Goal: Information Seeking & Learning: Learn about a topic

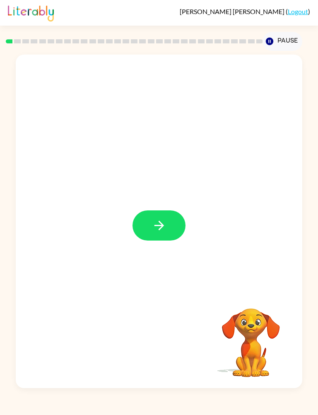
click at [137, 242] on div at bounding box center [159, 222] width 286 height 334
click at [166, 201] on div at bounding box center [159, 222] width 286 height 334
click at [153, 219] on icon "button" at bounding box center [159, 225] width 14 height 14
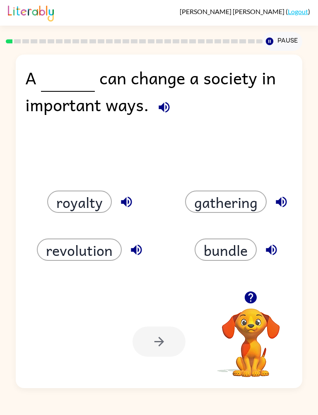
click at [136, 199] on button "button" at bounding box center [126, 201] width 21 height 21
click at [142, 253] on icon "button" at bounding box center [136, 250] width 14 height 14
click at [284, 195] on icon "button" at bounding box center [281, 202] width 14 height 14
click at [276, 246] on icon "button" at bounding box center [271, 250] width 14 height 14
click at [89, 202] on button "royalty" at bounding box center [79, 202] width 65 height 22
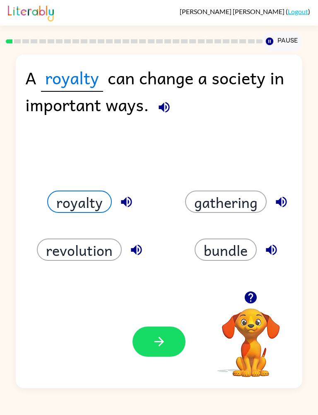
click at [149, 332] on button "button" at bounding box center [158, 342] width 53 height 30
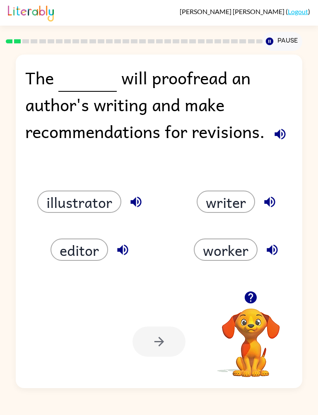
click at [132, 206] on icon "button" at bounding box center [136, 202] width 14 height 14
click at [128, 253] on icon "button" at bounding box center [122, 250] width 14 height 14
click at [281, 242] on div "worker" at bounding box center [238, 250] width 127 height 22
click at [274, 253] on icon "button" at bounding box center [272, 250] width 14 height 14
click at [262, 208] on icon "button" at bounding box center [269, 202] width 14 height 14
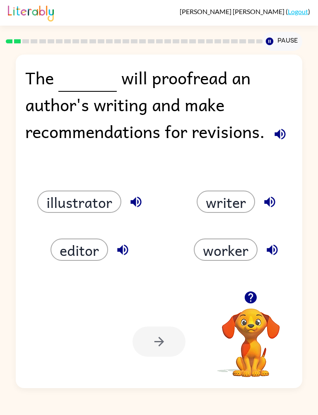
click at [84, 211] on button "illustrator" at bounding box center [79, 202] width 84 height 22
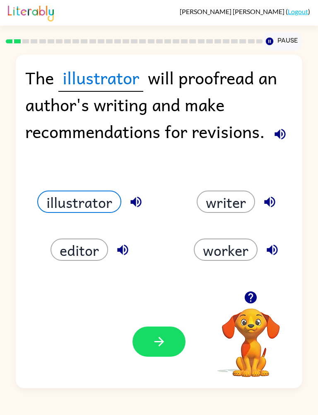
click at [146, 332] on button "button" at bounding box center [158, 342] width 53 height 30
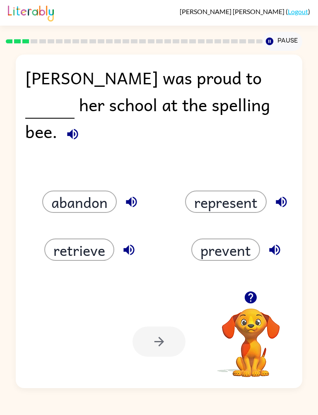
click at [140, 197] on button "button" at bounding box center [131, 201] width 21 height 21
click at [123, 210] on div "abandon" at bounding box center [91, 202] width 127 height 22
click at [258, 196] on button "represent" at bounding box center [225, 202] width 81 height 22
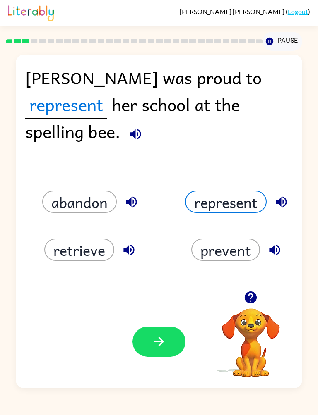
click at [129, 250] on icon "button" at bounding box center [129, 250] width 14 height 14
click at [133, 252] on icon "button" at bounding box center [129, 250] width 11 height 11
click at [128, 245] on icon "button" at bounding box center [129, 250] width 14 height 14
click at [129, 253] on icon "button" at bounding box center [129, 250] width 14 height 14
click at [296, 199] on div "represent" at bounding box center [238, 202] width 127 height 22
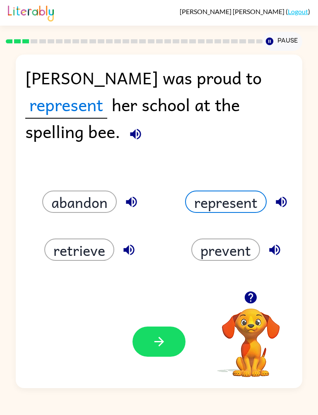
click at [296, 198] on div "represent" at bounding box center [238, 202] width 127 height 22
click at [287, 198] on icon "button" at bounding box center [281, 202] width 14 height 14
click at [283, 249] on button "button" at bounding box center [274, 249] width 21 height 21
click at [275, 253] on icon "button" at bounding box center [274, 250] width 14 height 14
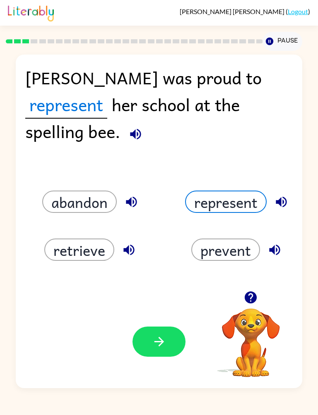
click at [213, 202] on button "represent" at bounding box center [225, 202] width 81 height 22
click at [163, 332] on button "button" at bounding box center [158, 342] width 53 height 30
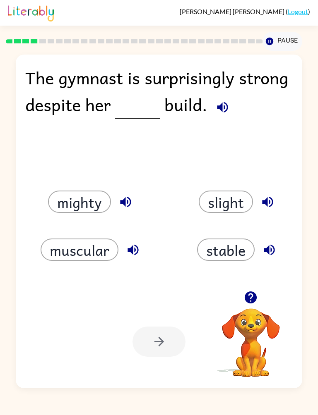
click at [221, 106] on icon "button" at bounding box center [222, 107] width 11 height 11
click at [123, 209] on icon "button" at bounding box center [125, 202] width 14 height 14
click at [132, 256] on icon "button" at bounding box center [133, 250] width 14 height 14
click at [273, 201] on icon "button" at bounding box center [267, 202] width 14 height 14
click at [273, 251] on icon "button" at bounding box center [269, 250] width 14 height 14
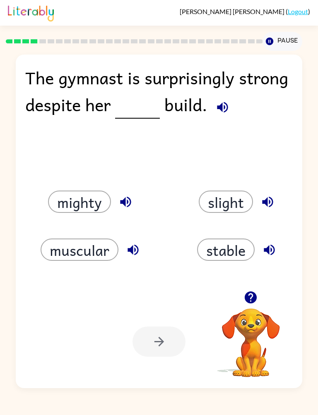
click at [225, 251] on button "stable" at bounding box center [225, 250] width 57 height 22
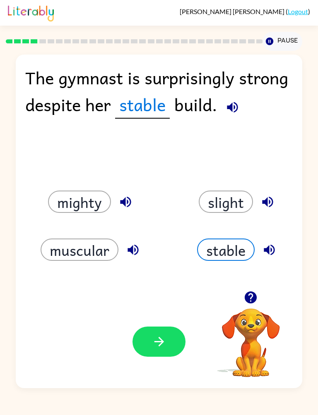
click at [154, 351] on button "button" at bounding box center [158, 342] width 53 height 30
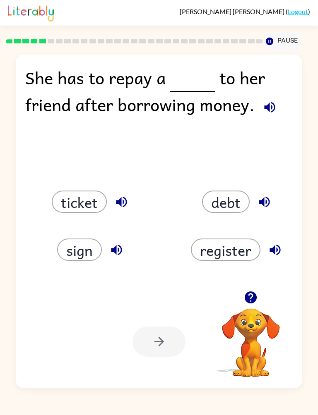
click at [218, 247] on button "register" at bounding box center [225, 250] width 69 height 22
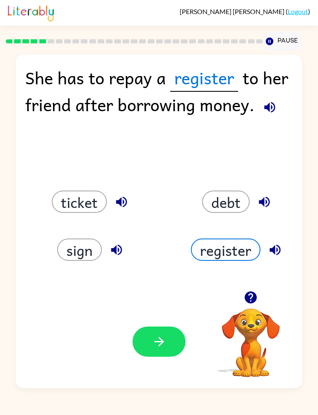
click at [155, 347] on icon "button" at bounding box center [159, 342] width 14 height 14
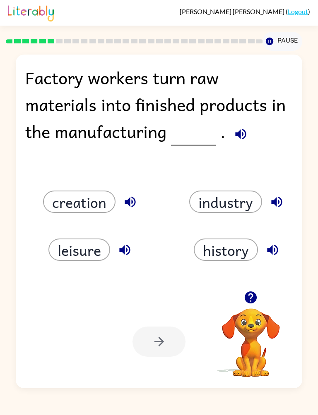
click at [222, 253] on button "history" at bounding box center [226, 250] width 64 height 22
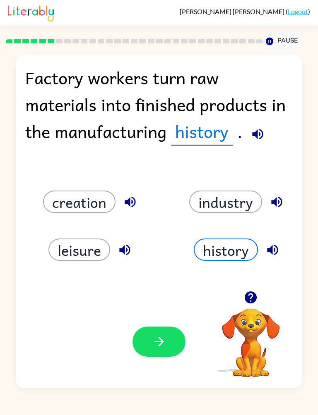
click at [163, 344] on icon "button" at bounding box center [159, 342] width 14 height 14
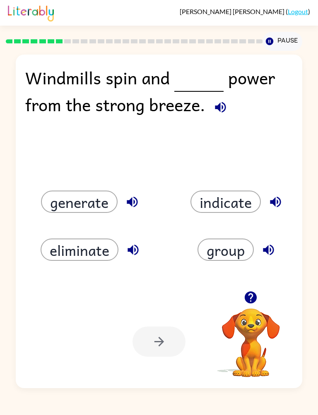
click at [221, 208] on button "indicate" at bounding box center [225, 202] width 70 height 22
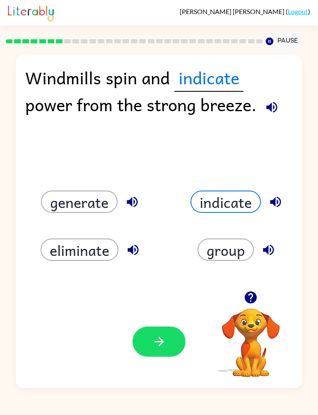
click at [151, 344] on button "button" at bounding box center [158, 342] width 53 height 30
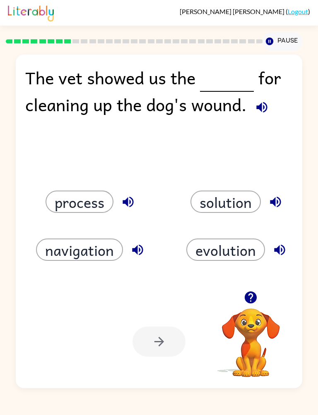
click at [229, 204] on button "solution" at bounding box center [225, 202] width 70 height 22
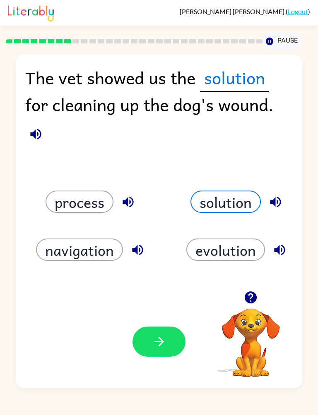
click at [158, 348] on icon "button" at bounding box center [159, 342] width 14 height 14
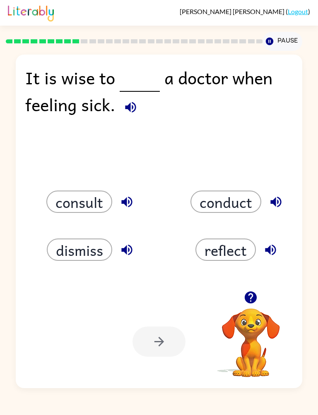
click at [222, 243] on button "reflect" at bounding box center [225, 250] width 60 height 22
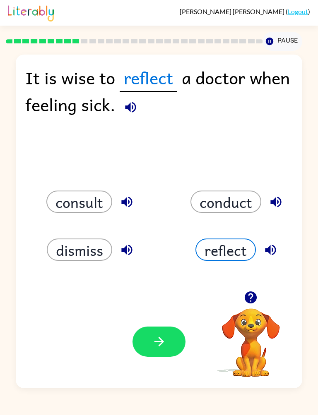
click at [141, 353] on button "button" at bounding box center [158, 342] width 53 height 30
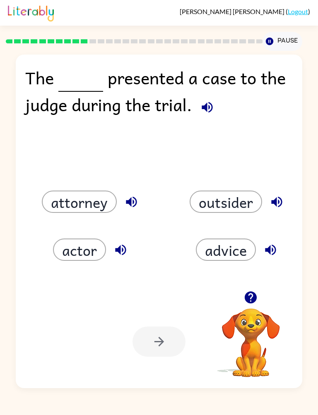
click at [73, 201] on button "attorney" at bounding box center [79, 202] width 75 height 22
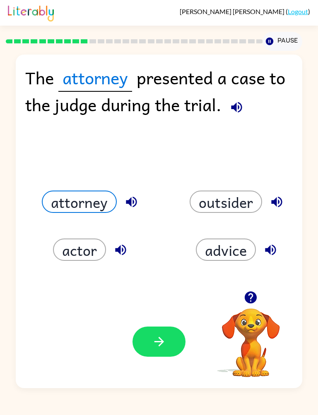
click at [147, 344] on button "button" at bounding box center [158, 342] width 53 height 30
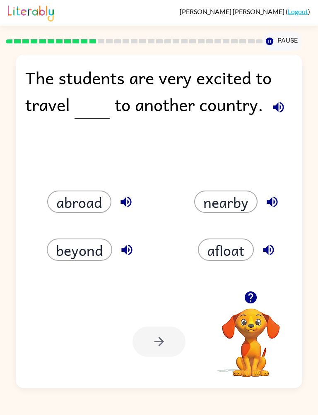
click at [232, 259] on button "afloat" at bounding box center [226, 250] width 56 height 22
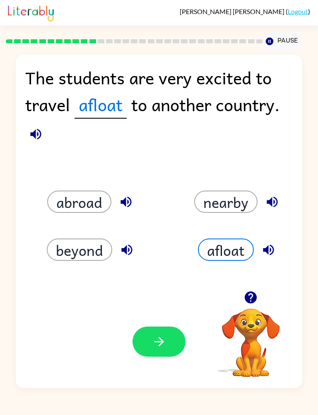
click at [152, 348] on icon "button" at bounding box center [159, 342] width 14 height 14
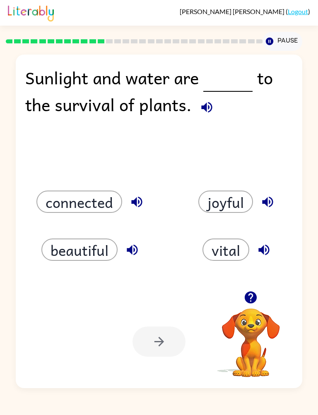
click at [160, 249] on div "vital" at bounding box center [232, 240] width 146 height 48
click at [139, 257] on icon "button" at bounding box center [132, 250] width 14 height 14
click at [121, 289] on div "Sunlight and water are to the survival of plants. connected joyful beautiful vi…" at bounding box center [159, 222] width 286 height 334
click at [145, 311] on div "Your browser must support playing .mp4 files to use Literably. Please try using…" at bounding box center [159, 341] width 286 height 93
click at [164, 300] on div "Your browser must support playing .mp4 files to use Literably. Please try using…" at bounding box center [159, 341] width 286 height 93
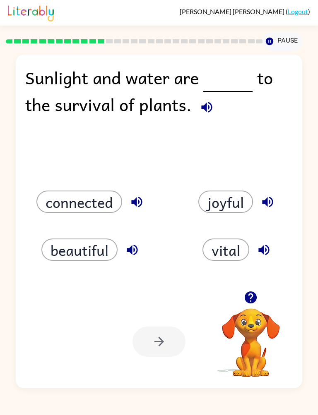
click at [215, 250] on button "vital" at bounding box center [225, 250] width 47 height 22
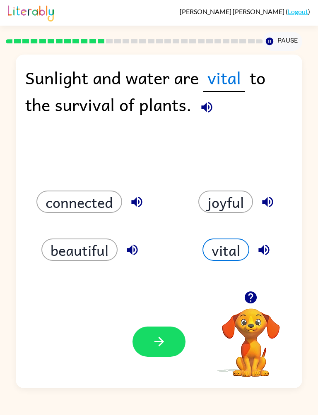
click at [160, 363] on div "Your browser must support playing .mp4 files to use Literably. Please try using…" at bounding box center [159, 341] width 286 height 93
click at [150, 314] on div "Your browser must support playing .mp4 files to use Literably. Please try using…" at bounding box center [159, 341] width 286 height 93
click at [152, 345] on icon "button" at bounding box center [159, 342] width 14 height 14
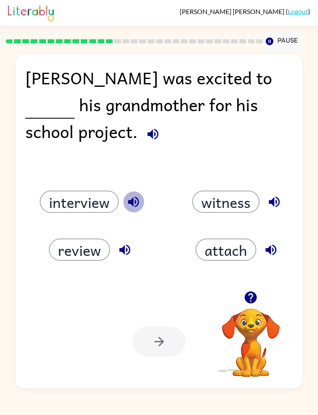
click at [136, 210] on button "button" at bounding box center [133, 201] width 21 height 21
click at [120, 245] on icon "button" at bounding box center [124, 250] width 14 height 14
click at [131, 255] on icon "button" at bounding box center [124, 250] width 14 height 14
click at [227, 253] on button "attach" at bounding box center [225, 250] width 61 height 22
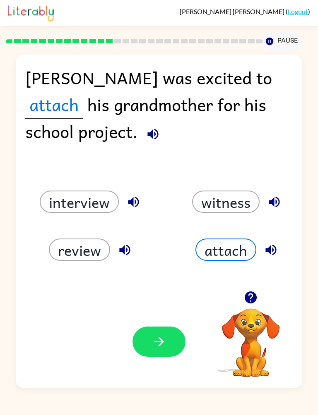
click at [159, 344] on icon "button" at bounding box center [159, 342] width 14 height 14
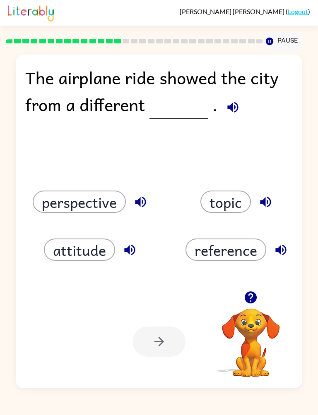
click at [226, 258] on button "reference" at bounding box center [225, 250] width 81 height 22
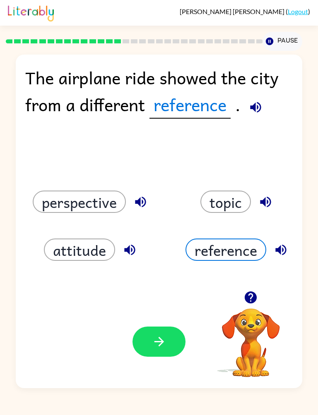
click at [161, 341] on icon "button" at bounding box center [159, 342] width 10 height 10
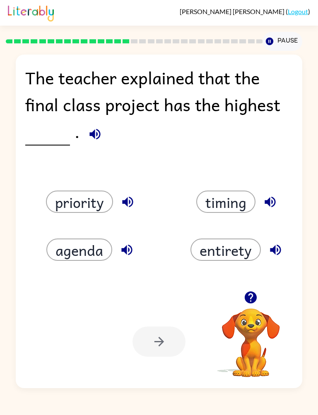
click at [68, 208] on button "priority" at bounding box center [79, 202] width 67 height 22
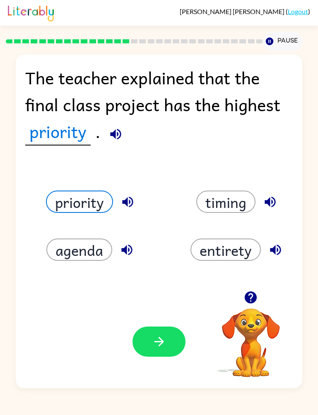
click at [152, 335] on icon "button" at bounding box center [159, 342] width 14 height 14
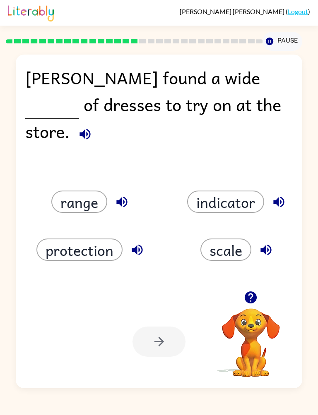
click at [246, 241] on button "scale" at bounding box center [225, 250] width 51 height 22
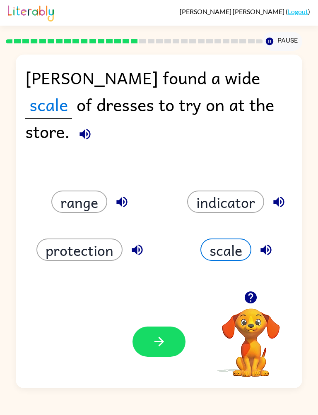
click at [157, 352] on button "button" at bounding box center [158, 342] width 53 height 30
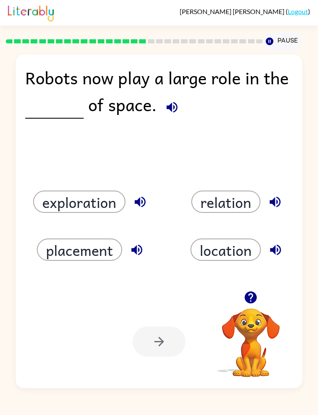
click at [199, 191] on button "relation" at bounding box center [225, 202] width 69 height 22
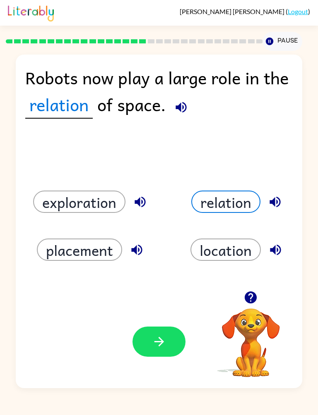
click at [140, 356] on button "button" at bounding box center [158, 342] width 53 height 30
click at [166, 348] on div at bounding box center [158, 342] width 53 height 30
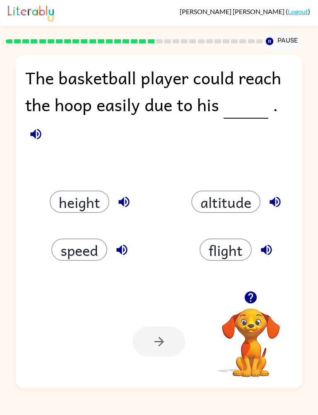
click at [234, 203] on button "altitude" at bounding box center [225, 202] width 69 height 22
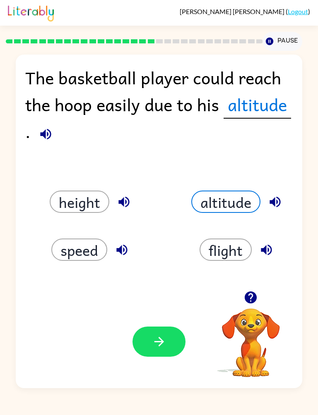
click at [148, 356] on button "button" at bounding box center [158, 342] width 53 height 30
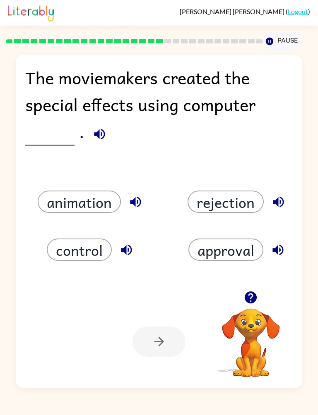
click at [228, 192] on button "rejection" at bounding box center [225, 202] width 76 height 22
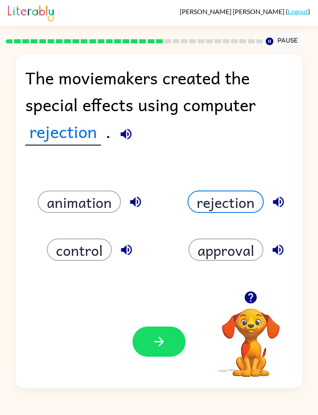
click at [144, 356] on button "button" at bounding box center [158, 342] width 53 height 30
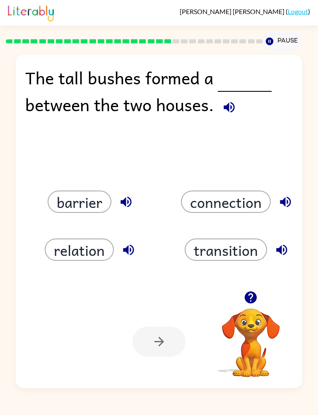
click at [225, 235] on div "transition" at bounding box center [232, 240] width 146 height 48
click at [216, 213] on button "connection" at bounding box center [226, 202] width 90 height 22
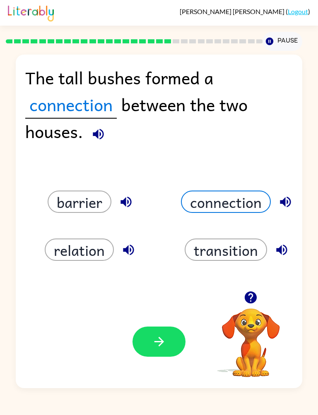
click at [175, 332] on button "button" at bounding box center [158, 342] width 53 height 30
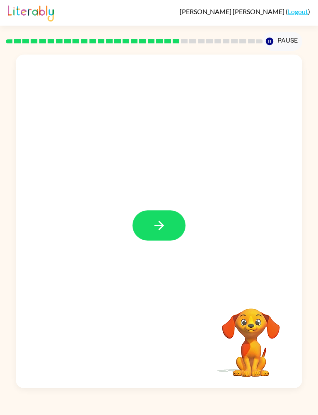
click at [162, 216] on button "button" at bounding box center [158, 225] width 53 height 30
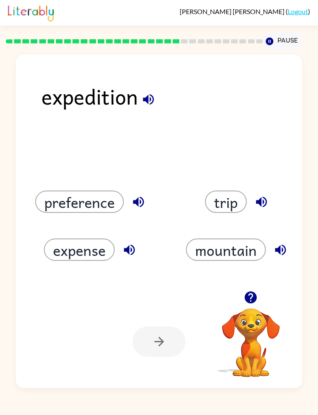
click at [175, 83] on div "expedition" at bounding box center [171, 108] width 261 height 57
click at [142, 99] on icon "button" at bounding box center [148, 99] width 14 height 14
click at [141, 201] on icon "button" at bounding box center [138, 201] width 11 height 11
click at [257, 86] on div "expedition" at bounding box center [171, 108] width 261 height 57
click at [130, 249] on icon "button" at bounding box center [129, 250] width 14 height 14
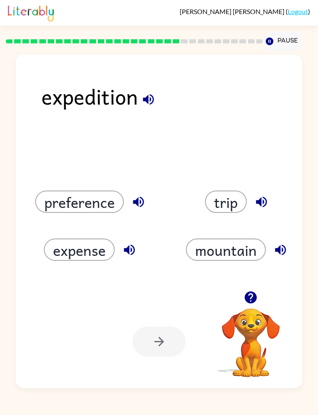
click at [280, 251] on icon "button" at bounding box center [280, 250] width 14 height 14
click at [262, 201] on icon "button" at bounding box center [261, 202] width 14 height 14
click at [90, 191] on button "preference" at bounding box center [79, 202] width 88 height 22
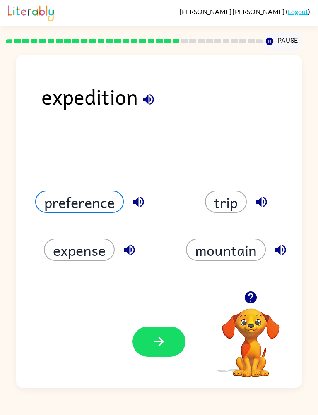
click at [160, 356] on button "button" at bounding box center [158, 342] width 53 height 30
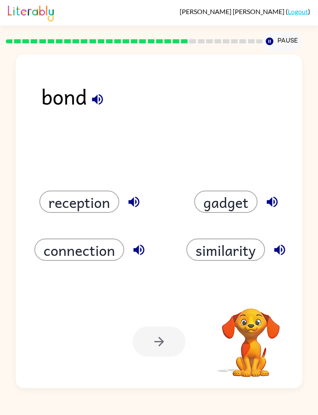
click at [104, 88] on div "bond" at bounding box center [171, 108] width 261 height 57
click at [103, 88] on div "bond" at bounding box center [171, 108] width 261 height 57
click at [88, 101] on button "button" at bounding box center [97, 99] width 21 height 21
click at [132, 192] on button "button" at bounding box center [133, 201] width 21 height 21
click at [137, 259] on button "button" at bounding box center [138, 249] width 21 height 21
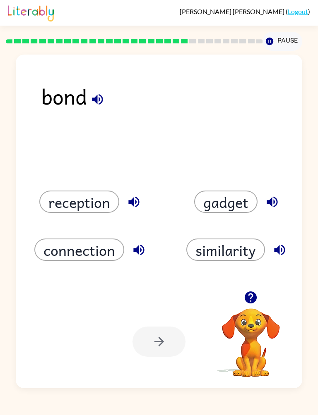
click at [289, 249] on button "button" at bounding box center [279, 249] width 21 height 21
click at [283, 249] on icon "button" at bounding box center [279, 250] width 14 height 14
click at [282, 249] on icon "button" at bounding box center [279, 250] width 11 height 11
click at [283, 250] on icon "button" at bounding box center [279, 250] width 14 height 14
click at [272, 202] on icon "button" at bounding box center [272, 202] width 14 height 14
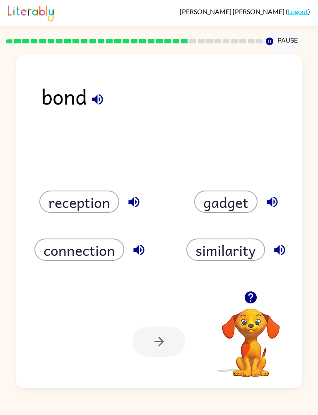
click at [89, 250] on button "connection" at bounding box center [79, 250] width 90 height 22
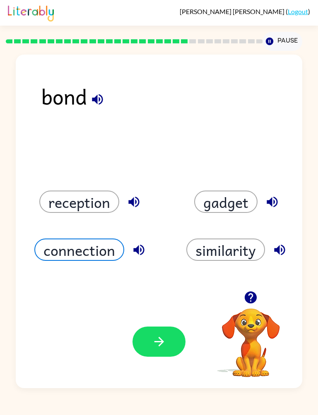
click at [163, 347] on icon "button" at bounding box center [159, 342] width 14 height 14
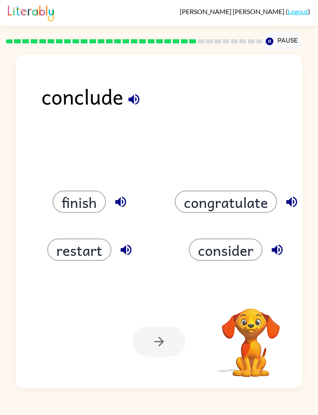
click at [134, 105] on icon "button" at bounding box center [134, 99] width 14 height 14
click at [128, 199] on icon "button" at bounding box center [120, 202] width 14 height 14
click at [127, 253] on icon "button" at bounding box center [126, 250] width 14 height 14
click at [283, 254] on icon "button" at bounding box center [277, 250] width 14 height 14
click at [291, 194] on button "button" at bounding box center [291, 201] width 21 height 21
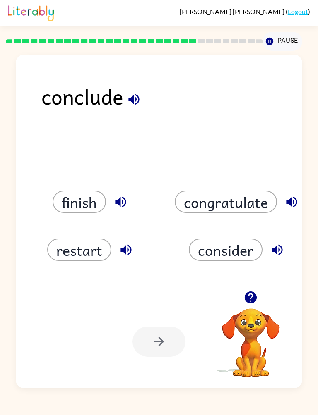
click at [240, 242] on button "consider" at bounding box center [226, 250] width 74 height 22
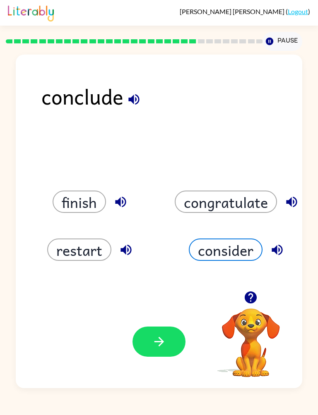
click at [163, 328] on button "button" at bounding box center [158, 342] width 53 height 30
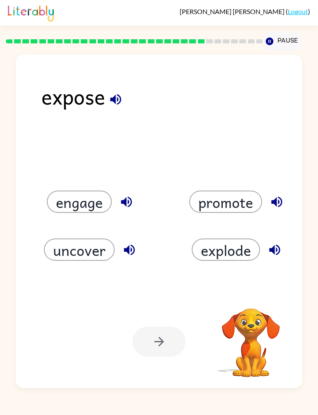
click at [120, 99] on icon "button" at bounding box center [115, 99] width 11 height 11
click at [115, 179] on div "engage" at bounding box center [85, 192] width 146 height 48
click at [128, 203] on icon "button" at bounding box center [126, 201] width 11 height 11
click at [137, 251] on button "button" at bounding box center [129, 249] width 21 height 21
click at [273, 248] on icon "button" at bounding box center [274, 250] width 11 height 11
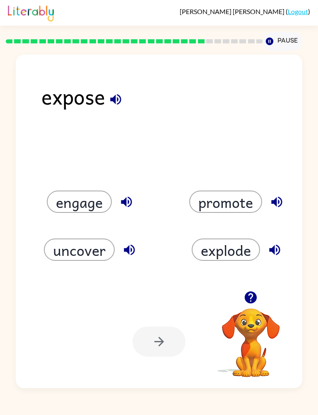
click at [282, 198] on icon "button" at bounding box center [276, 202] width 14 height 14
click at [80, 253] on button "uncover" at bounding box center [79, 250] width 71 height 22
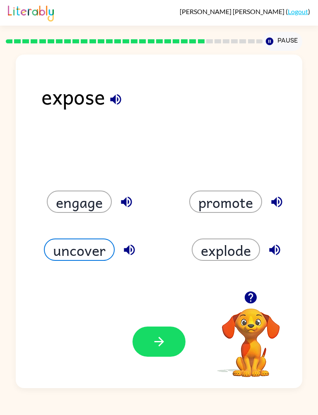
click at [228, 239] on button "explode" at bounding box center [225, 250] width 68 height 22
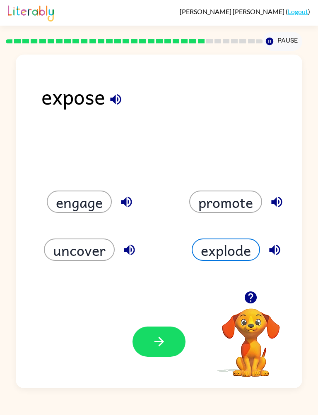
click at [155, 345] on icon "button" at bounding box center [159, 342] width 14 height 14
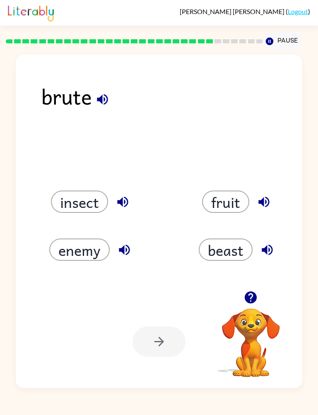
click at [109, 78] on div "brute insect fruit enemy beast Your browser must support playing .mp4 files to …" at bounding box center [159, 222] width 286 height 334
click at [105, 96] on icon "button" at bounding box center [102, 99] width 11 height 11
click at [118, 201] on icon "button" at bounding box center [122, 201] width 11 height 11
click at [124, 259] on button "button" at bounding box center [124, 249] width 21 height 21
click at [281, 226] on div "beast" at bounding box center [232, 240] width 146 height 48
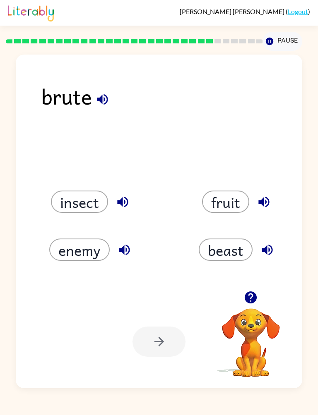
click at [275, 240] on div "beast" at bounding box center [238, 250] width 127 height 22
click at [265, 227] on div "beast" at bounding box center [232, 240] width 146 height 48
click at [271, 191] on div "fruit" at bounding box center [238, 202] width 127 height 22
click at [266, 196] on icon "button" at bounding box center [263, 202] width 14 height 14
click at [273, 242] on button "button" at bounding box center [266, 249] width 21 height 21
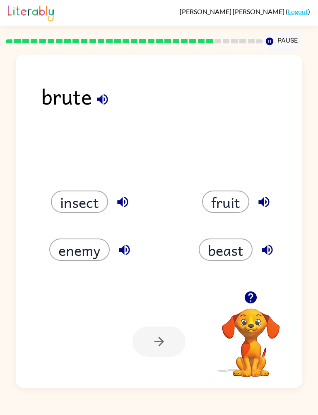
click at [233, 251] on button "beast" at bounding box center [225, 250] width 54 height 22
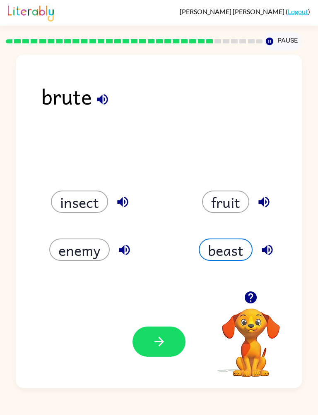
click at [138, 352] on button "button" at bounding box center [158, 342] width 53 height 30
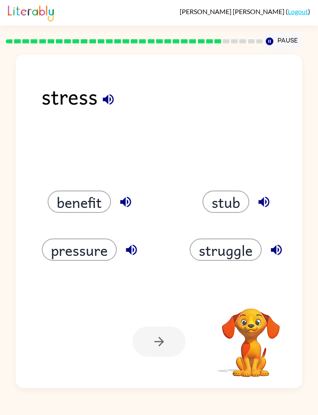
click at [115, 98] on button "button" at bounding box center [108, 99] width 21 height 21
click at [129, 194] on button "button" at bounding box center [125, 201] width 21 height 21
click at [139, 251] on icon "button" at bounding box center [131, 250] width 14 height 14
click at [270, 243] on icon "button" at bounding box center [276, 250] width 14 height 14
click at [263, 201] on icon "button" at bounding box center [263, 201] width 11 height 11
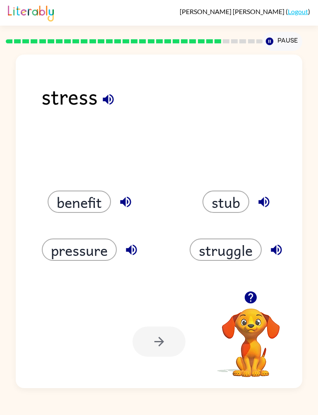
click at [77, 232] on div "pressure" at bounding box center [85, 240] width 146 height 48
click at [84, 246] on button "pressure" at bounding box center [79, 250] width 75 height 22
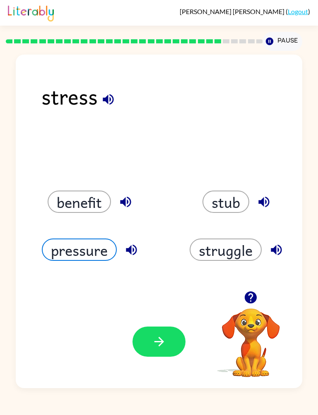
click at [153, 332] on button "button" at bounding box center [158, 342] width 53 height 30
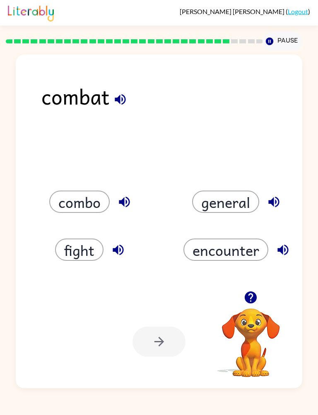
click at [117, 96] on icon "button" at bounding box center [120, 99] width 14 height 14
click at [105, 209] on button "combo" at bounding box center [79, 202] width 60 height 22
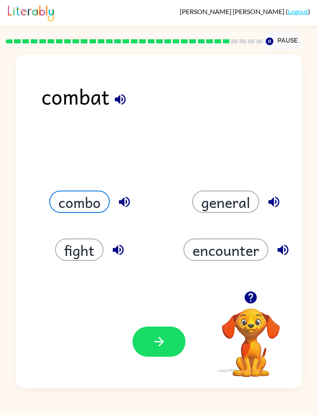
click at [129, 194] on button "button" at bounding box center [124, 201] width 21 height 21
click at [126, 254] on button "button" at bounding box center [118, 249] width 21 height 21
click at [283, 246] on icon "button" at bounding box center [282, 250] width 14 height 14
click at [272, 209] on icon "button" at bounding box center [273, 202] width 14 height 14
click at [90, 182] on div "combo" at bounding box center [85, 192] width 146 height 48
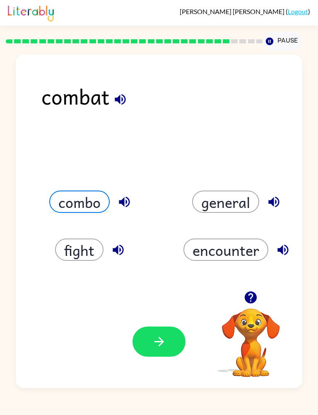
click at [80, 199] on button "combo" at bounding box center [79, 202] width 60 height 22
click at [154, 349] on button "button" at bounding box center [158, 342] width 53 height 30
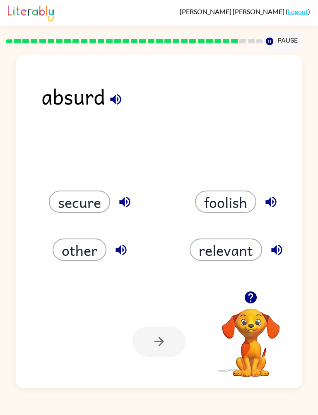
click at [112, 91] on button "button" at bounding box center [115, 99] width 21 height 21
click at [127, 201] on icon "button" at bounding box center [124, 201] width 11 height 11
click at [129, 254] on button "button" at bounding box center [120, 249] width 21 height 21
click at [279, 253] on icon "button" at bounding box center [276, 250] width 14 height 14
click at [273, 203] on icon "button" at bounding box center [270, 201] width 11 height 11
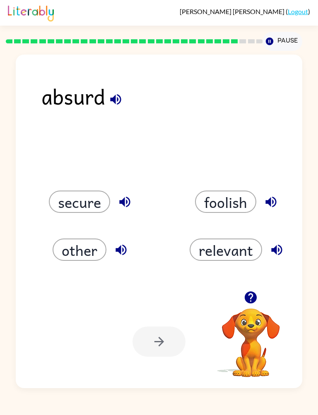
click at [87, 195] on button "secure" at bounding box center [79, 202] width 61 height 22
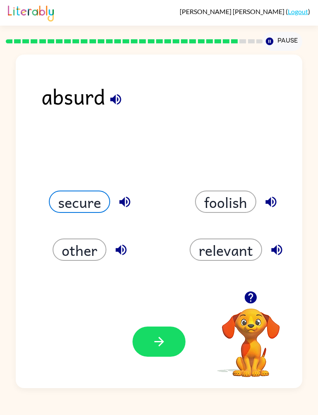
click at [177, 353] on button "button" at bounding box center [158, 342] width 53 height 30
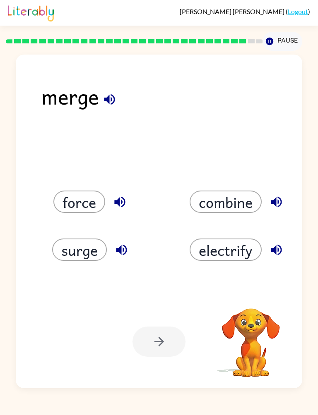
click at [102, 100] on icon "button" at bounding box center [109, 99] width 14 height 14
click at [121, 196] on icon "button" at bounding box center [119, 202] width 14 height 14
click at [130, 254] on button "button" at bounding box center [121, 249] width 21 height 21
click at [279, 255] on icon "button" at bounding box center [276, 250] width 11 height 11
click at [286, 201] on button "button" at bounding box center [275, 201] width 21 height 21
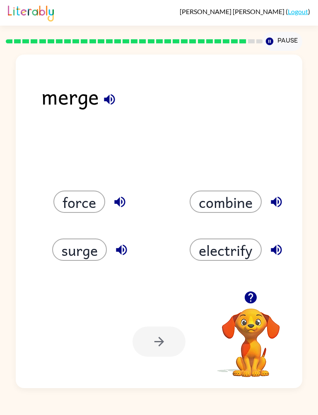
click at [79, 253] on button "surge" at bounding box center [79, 250] width 55 height 22
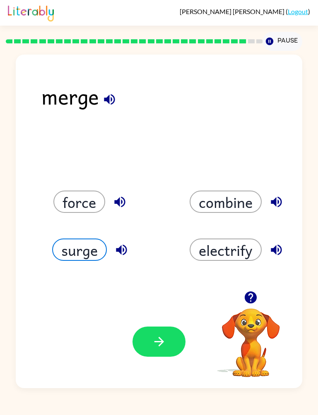
click at [142, 314] on div "Your browser must support playing .mp4 files to use Literably. Please try using…" at bounding box center [159, 341] width 286 height 93
click at [156, 308] on div "Your browser must support playing .mp4 files to use Literably. Please try using…" at bounding box center [159, 341] width 286 height 93
click at [79, 239] on button "surge" at bounding box center [79, 250] width 55 height 22
click at [167, 346] on button "button" at bounding box center [158, 342] width 53 height 30
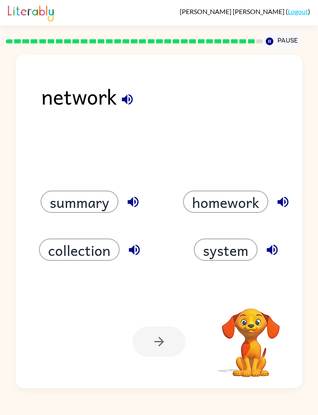
click at [135, 93] on button "button" at bounding box center [127, 99] width 21 height 21
click at [134, 207] on icon "button" at bounding box center [133, 202] width 14 height 14
click at [138, 252] on icon "button" at bounding box center [134, 250] width 11 height 11
click at [268, 243] on icon "button" at bounding box center [272, 250] width 14 height 14
click at [278, 197] on icon "button" at bounding box center [282, 202] width 14 height 14
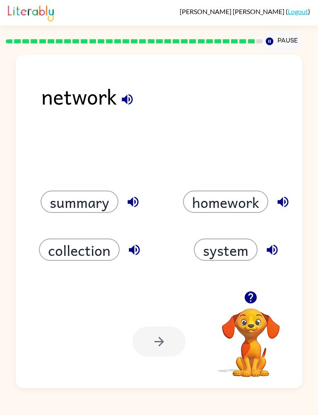
click at [215, 187] on div "homework" at bounding box center [232, 192] width 146 height 48
click at [219, 196] on button "homework" at bounding box center [225, 202] width 85 height 22
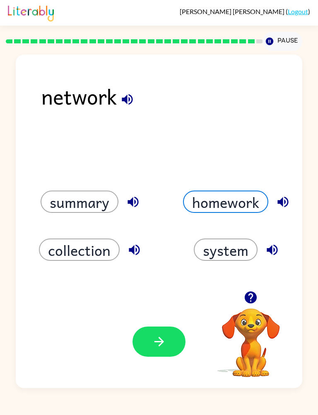
click at [167, 341] on button "button" at bounding box center [158, 342] width 53 height 30
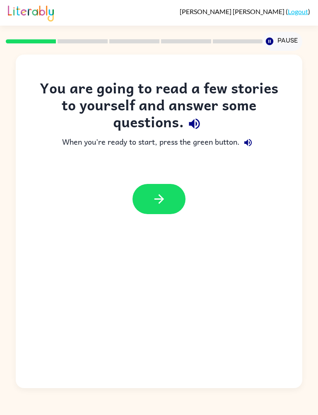
click at [302, 348] on div "You are going to read a few stories to yourself and answer some questions. When…" at bounding box center [159, 219] width 318 height 337
click at [155, 189] on button "button" at bounding box center [158, 199] width 53 height 30
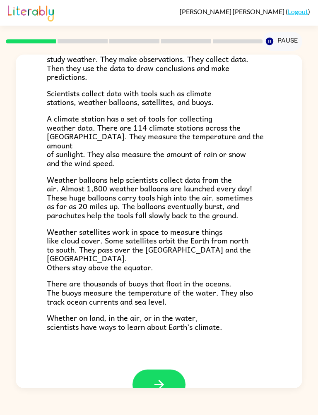
scroll to position [127, 0]
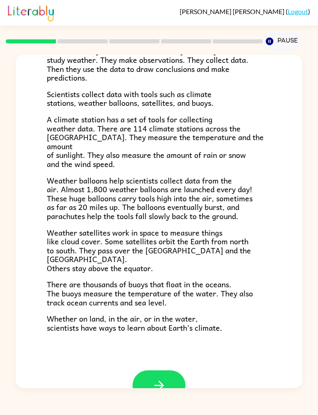
click at [155, 378] on icon "button" at bounding box center [159, 385] width 14 height 14
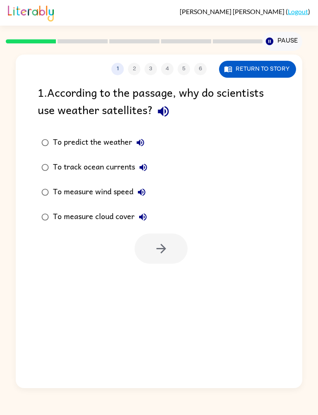
scroll to position [0, 0]
click at [164, 113] on icon "button" at bounding box center [163, 111] width 14 height 14
click at [163, 121] on button "button" at bounding box center [163, 111] width 21 height 21
click at [141, 138] on button "To predict the weather" at bounding box center [140, 142] width 17 height 17
click at [148, 163] on button "To track ocean currents" at bounding box center [143, 167] width 17 height 17
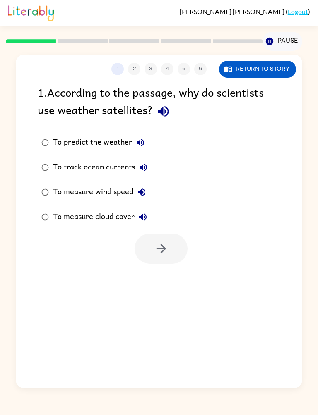
click at [220, 181] on div "To predict the weather To track ocean currents To measure wind speed To measure…" at bounding box center [170, 179] width 264 height 99
click at [219, 185] on div "To predict the weather To track ocean currents To measure wind speed To measure…" at bounding box center [170, 179] width 264 height 99
click at [145, 194] on icon "button" at bounding box center [141, 192] width 7 height 7
click at [139, 207] on label "To measure cloud cover" at bounding box center [94, 217] width 122 height 25
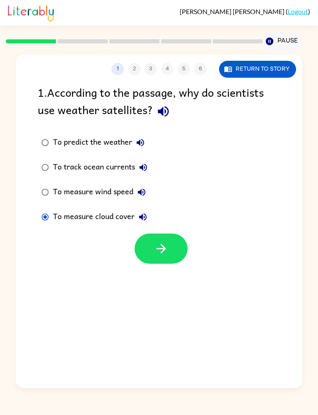
click at [141, 217] on icon "button" at bounding box center [142, 216] width 7 height 7
click at [105, 155] on label "To predict the weather" at bounding box center [94, 142] width 122 height 25
click at [121, 170] on div "To track ocean currents" at bounding box center [102, 167] width 98 height 17
click at [155, 255] on icon "button" at bounding box center [161, 249] width 14 height 14
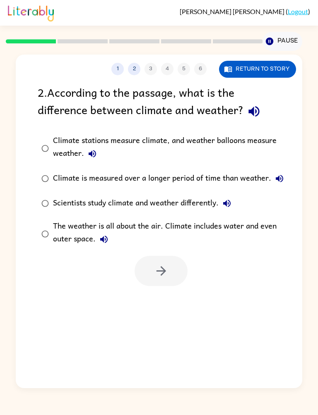
click at [250, 110] on icon "button" at bounding box center [254, 111] width 11 height 11
click at [87, 152] on icon "button" at bounding box center [92, 154] width 10 height 10
click at [79, 186] on div "Climate is measured over a longer period of time than weather." at bounding box center [170, 178] width 234 height 17
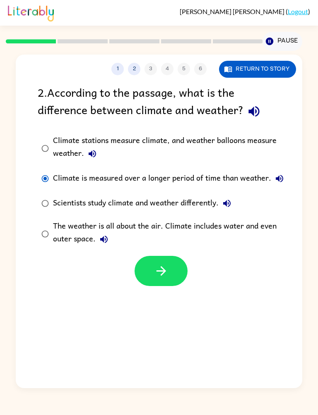
click at [146, 269] on button "button" at bounding box center [160, 271] width 53 height 30
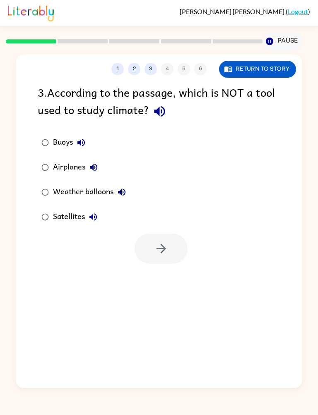
click at [158, 121] on button "button" at bounding box center [159, 111] width 21 height 21
click at [161, 106] on icon "button" at bounding box center [159, 111] width 14 height 14
click at [165, 107] on icon "button" at bounding box center [159, 111] width 14 height 14
click at [78, 163] on div "Airplanes" at bounding box center [77, 167] width 49 height 17
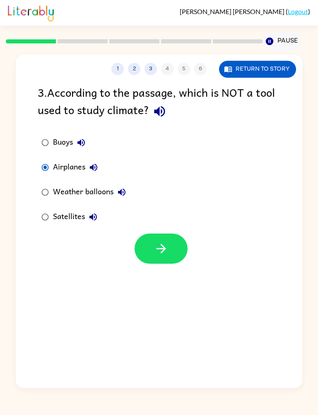
click at [68, 191] on div "Weather balloons" at bounding box center [91, 192] width 77 height 17
click at [161, 245] on icon "button" at bounding box center [161, 249] width 14 height 14
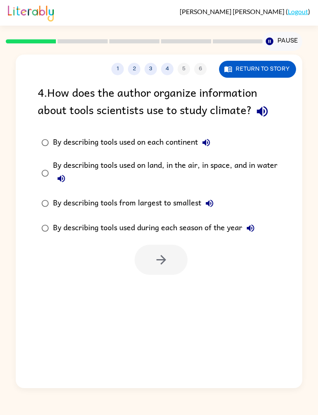
click at [271, 117] on button "button" at bounding box center [261, 111] width 21 height 21
click at [146, 211] on div "By describing tools from largest to smallest" at bounding box center [135, 203] width 165 height 17
click at [175, 261] on button "button" at bounding box center [160, 260] width 53 height 30
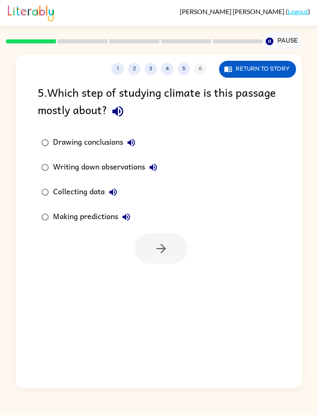
click at [116, 120] on button "button" at bounding box center [117, 111] width 21 height 21
click at [134, 144] on icon "button" at bounding box center [131, 143] width 10 height 10
click at [161, 163] on div "Writing down observations" at bounding box center [107, 167] width 108 height 17
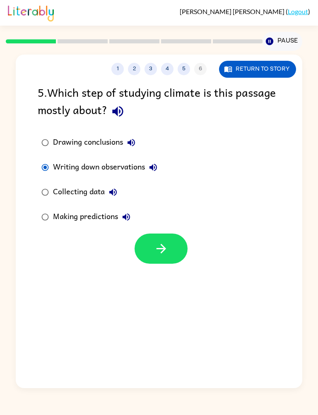
click at [154, 165] on icon "button" at bounding box center [152, 167] width 7 height 7
click at [87, 189] on div "Collecting data" at bounding box center [87, 192] width 68 height 17
click at [116, 194] on icon "button" at bounding box center [113, 192] width 10 height 10
click at [129, 215] on icon "button" at bounding box center [125, 216] width 7 height 7
click at [103, 168] on div "Writing down observations" at bounding box center [107, 167] width 108 height 17
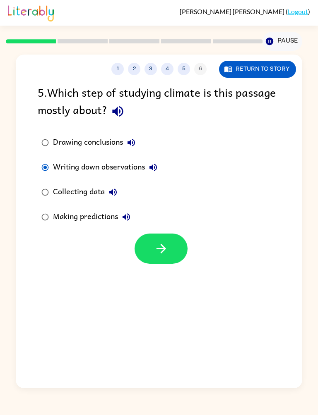
click at [142, 239] on button "button" at bounding box center [160, 249] width 53 height 30
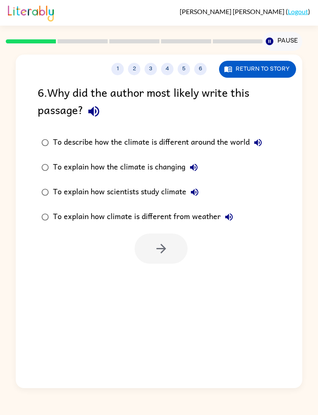
click at [89, 112] on icon "button" at bounding box center [93, 111] width 11 height 11
click at [259, 144] on icon "button" at bounding box center [257, 142] width 7 height 7
click at [196, 171] on icon "button" at bounding box center [193, 167] width 7 height 7
click at [193, 195] on icon "button" at bounding box center [194, 192] width 10 height 10
click at [230, 215] on icon "button" at bounding box center [228, 216] width 7 height 7
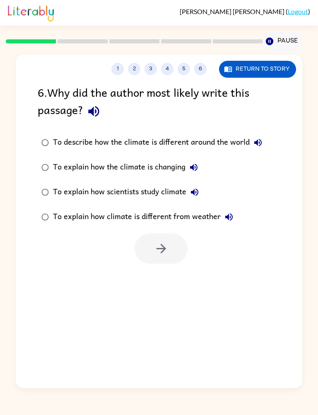
click at [160, 189] on div "To explain how scientists study climate" at bounding box center [128, 192] width 150 height 17
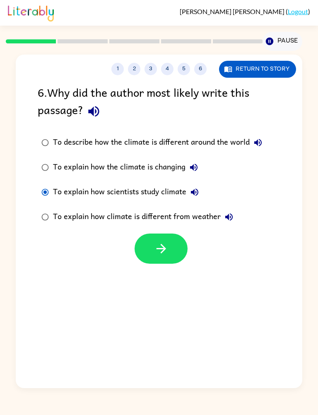
click at [159, 229] on label "To explain how climate is different from weather" at bounding box center [151, 217] width 237 height 25
click at [165, 236] on button "button" at bounding box center [160, 249] width 53 height 30
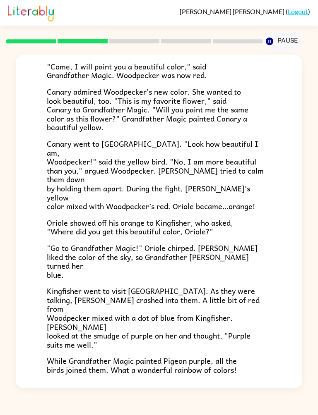
scroll to position [103, 0]
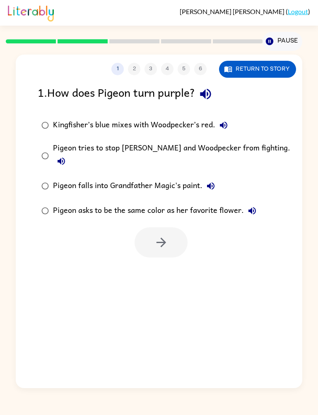
click at [211, 94] on icon "button" at bounding box center [205, 94] width 11 height 11
click at [225, 117] on button "Kingfisher’s blue mixes with Woodpecker’s red." at bounding box center [223, 125] width 17 height 17
click at [66, 156] on icon "button" at bounding box center [61, 161] width 10 height 10
click at [213, 183] on button "Pigeon falls into Grandfather Magic's paint." at bounding box center [210, 186] width 17 height 17
click at [257, 203] on button "Pigeon asks to be the same color as her favorite flower." at bounding box center [252, 211] width 17 height 17
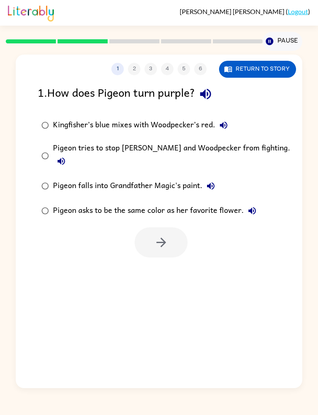
click at [158, 174] on label "Pigeon falls into Grandfather Magic's paint." at bounding box center [164, 186] width 262 height 25
click at [171, 240] on button "button" at bounding box center [160, 242] width 53 height 30
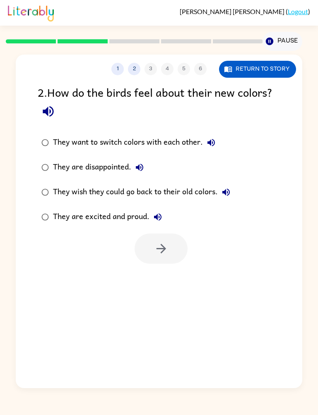
click at [312, 45] on div "Gianna Moore ( Logout ) Pause Pause 1 2 3 4 5 6 Return to story 2 . How do the …" at bounding box center [159, 207] width 318 height 415
click at [48, 112] on icon "button" at bounding box center [48, 111] width 11 height 11
click at [55, 118] on icon "button" at bounding box center [48, 111] width 14 height 14
click at [75, 176] on div "They are disappointed." at bounding box center [100, 167] width 95 height 17
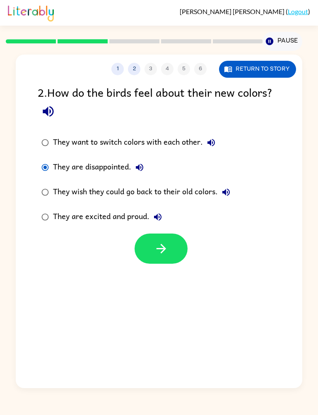
click at [159, 249] on icon "button" at bounding box center [161, 249] width 14 height 14
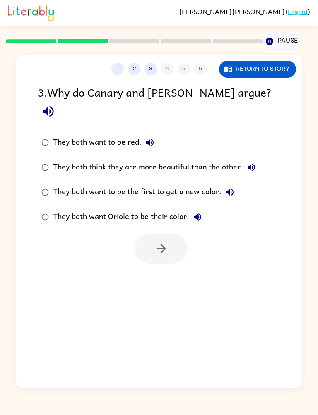
click at [116, 159] on div "They both think they are more beautiful than the other." at bounding box center [156, 167] width 206 height 17
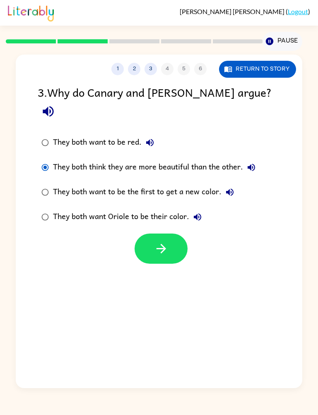
click at [142, 184] on div "They both want to be the first to get a new color." at bounding box center [145, 192] width 185 height 17
click at [155, 242] on icon "button" at bounding box center [161, 249] width 14 height 14
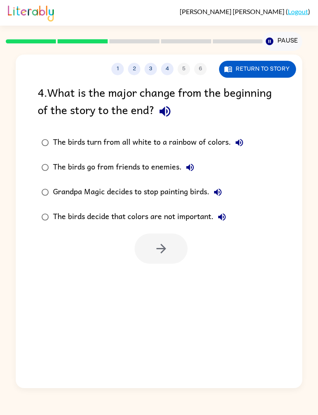
click at [143, 174] on div "The birds go from friends to enemies." at bounding box center [125, 167] width 145 height 17
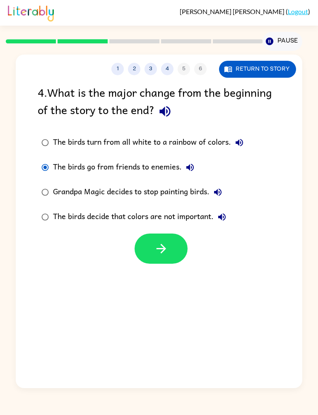
click at [158, 236] on button "button" at bounding box center [160, 249] width 53 height 30
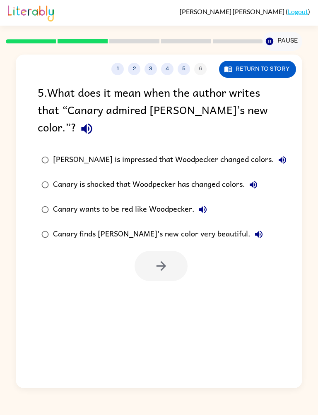
click at [151, 182] on div "Canary is shocked that Woodpecker has changed colors." at bounding box center [157, 185] width 208 height 17
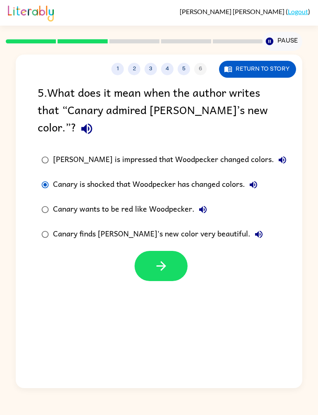
click at [151, 273] on button "button" at bounding box center [160, 266] width 53 height 30
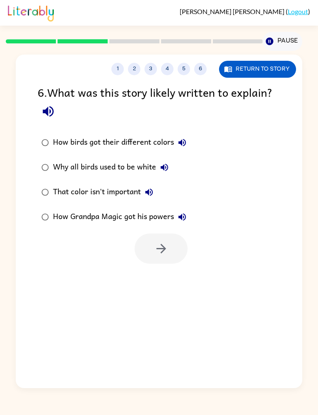
click at [131, 146] on div "How birds got their different colors" at bounding box center [121, 142] width 137 height 17
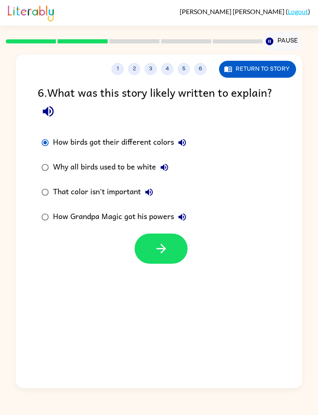
click at [166, 255] on icon "button" at bounding box center [161, 249] width 14 height 14
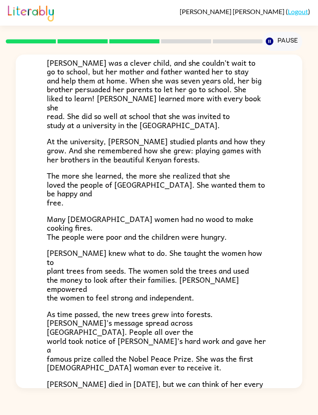
scroll to position [127, 0]
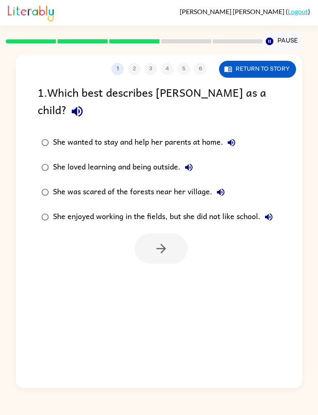
scroll to position [0, 0]
click at [84, 104] on icon "button" at bounding box center [77, 111] width 14 height 14
click at [235, 139] on icon "button" at bounding box center [230, 142] width 7 height 7
click at [192, 164] on icon "button" at bounding box center [188, 167] width 7 height 7
click at [218, 189] on icon "button" at bounding box center [220, 192] width 7 height 7
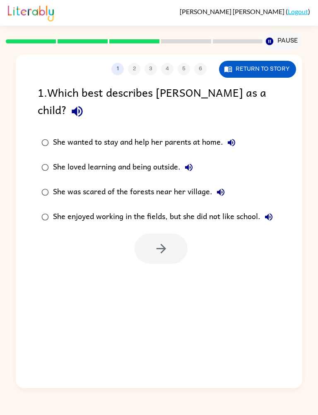
click at [270, 209] on button "She enjoyed working in the fields, but she did not like school." at bounding box center [268, 217] width 17 height 17
click at [164, 205] on label "She enjoyed working in the fields, but she did not like school." at bounding box center [157, 217] width 248 height 25
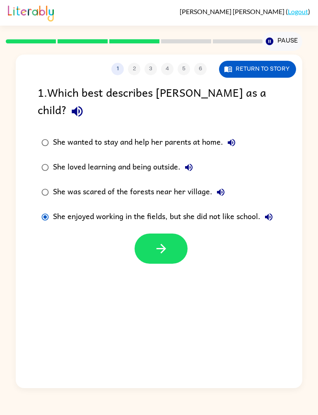
click at [185, 161] on label "She loved learning and being outside." at bounding box center [157, 167] width 248 height 25
click at [167, 234] on button "button" at bounding box center [160, 249] width 53 height 30
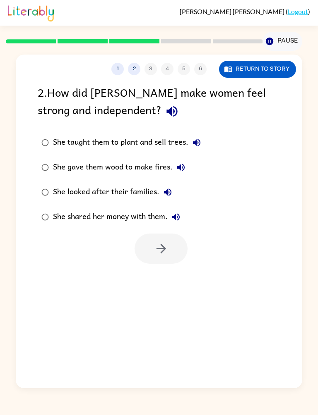
click at [296, 34] on button "Pause Pause" at bounding box center [281, 41] width 39 height 19
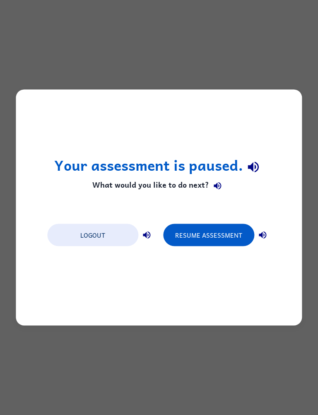
click at [253, 36] on div "Your assessment is paused. What would you like to do next? Logout Resume Assess…" at bounding box center [159, 207] width 318 height 415
click at [228, 53] on div "Your assessment is paused. What would you like to do next? Logout Resume Assess…" at bounding box center [159, 207] width 318 height 415
click at [228, 42] on div "Your assessment is paused. What would you like to do next? Logout Resume Assess…" at bounding box center [159, 207] width 318 height 415
click at [225, 53] on div "Your assessment is paused. What would you like to do next? Logout Resume Assess…" at bounding box center [159, 207] width 318 height 415
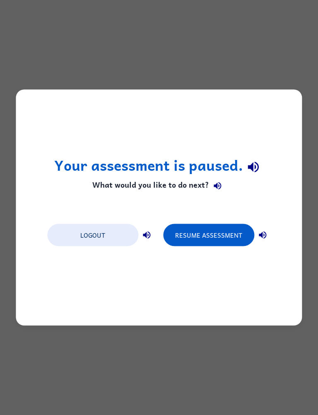
click at [259, 37] on div "Your assessment is paused. What would you like to do next? Logout Resume Assess…" at bounding box center [159, 207] width 318 height 415
click at [234, 53] on div "Your assessment is paused. What would you like to do next? Logout Resume Assess…" at bounding box center [159, 207] width 318 height 415
click at [234, 55] on div "Your assessment is paused. What would you like to do next? Logout Resume Assess…" at bounding box center [159, 207] width 318 height 415
click at [233, 43] on div "Your assessment is paused. What would you like to do next? Logout Resume Assess…" at bounding box center [159, 207] width 318 height 415
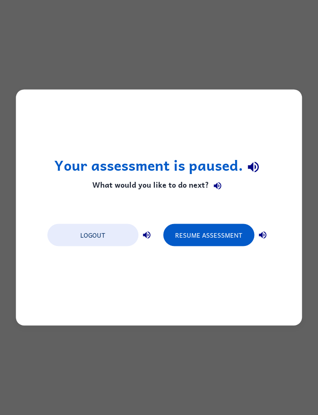
click at [235, 41] on div "Your assessment is paused. What would you like to do next? Logout Resume Assess…" at bounding box center [159, 207] width 318 height 415
click at [239, 49] on div "Your assessment is paused. What would you like to do next? Logout Resume Assess…" at bounding box center [159, 207] width 318 height 415
click at [255, 55] on div "Your assessment is paused. What would you like to do next? Logout Resume Assess…" at bounding box center [159, 207] width 318 height 415
click at [127, 355] on div "Your assessment is paused. What would you like to do next? Logout Resume Assess…" at bounding box center [159, 207] width 318 height 415
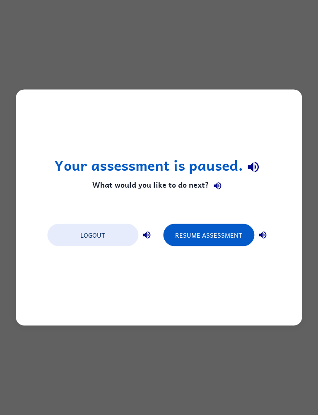
click at [138, 349] on div "Your assessment is paused. What would you like to do next? Logout Resume Assess…" at bounding box center [159, 207] width 318 height 415
click at [143, 348] on div "Your assessment is paused. What would you like to do next? Logout Resume Assess…" at bounding box center [159, 207] width 318 height 415
click at [87, 246] on button "Logout" at bounding box center [92, 235] width 91 height 22
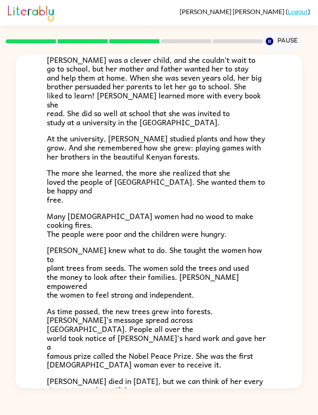
scroll to position [127, 0]
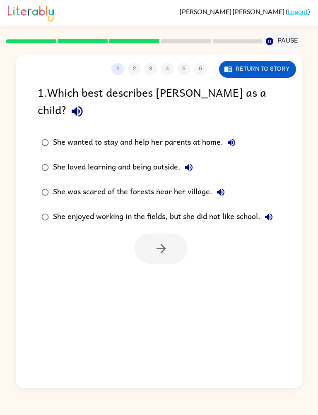
scroll to position [0, 0]
click at [83, 106] on icon "button" at bounding box center [77, 111] width 11 height 11
click at [232, 138] on icon "button" at bounding box center [231, 143] width 10 height 10
click at [193, 159] on button "She loved learning and being outside." at bounding box center [188, 167] width 17 height 17
click at [227, 184] on button "She was scared of the forests near her village." at bounding box center [220, 192] width 17 height 17
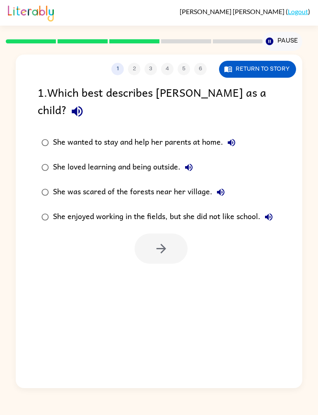
click at [272, 213] on icon "button" at bounding box center [268, 216] width 7 height 7
click at [179, 184] on div "She was scared of the forests near her village." at bounding box center [141, 192] width 176 height 17
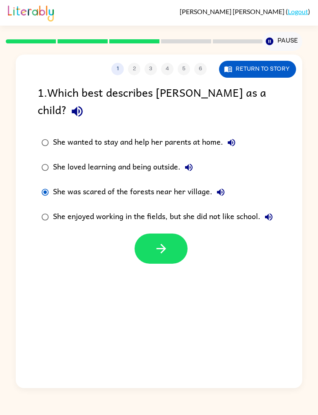
click at [165, 242] on icon "button" at bounding box center [161, 249] width 14 height 14
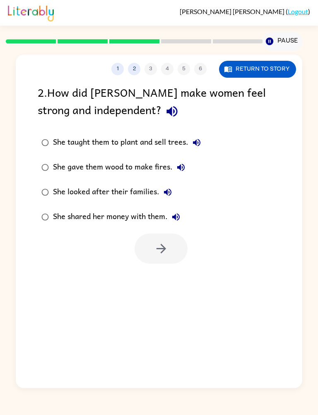
click at [167, 115] on icon "button" at bounding box center [172, 111] width 11 height 11
click at [197, 143] on icon "button" at bounding box center [196, 142] width 7 height 7
click at [177, 172] on icon "button" at bounding box center [181, 168] width 10 height 10
click at [166, 189] on icon "button" at bounding box center [168, 192] width 10 height 10
click at [173, 208] on label "She shared her money with them." at bounding box center [121, 217] width 176 height 25
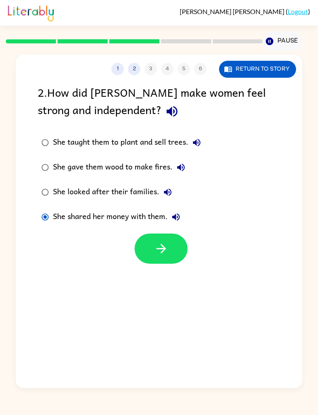
click at [180, 210] on button "She shared her money with them." at bounding box center [175, 217] width 17 height 17
click at [121, 189] on div "She looked after their families." at bounding box center [114, 192] width 123 height 17
click at [142, 165] on div "She gave them wood to make fires." at bounding box center [121, 167] width 136 height 17
click at [155, 254] on icon "button" at bounding box center [161, 249] width 14 height 14
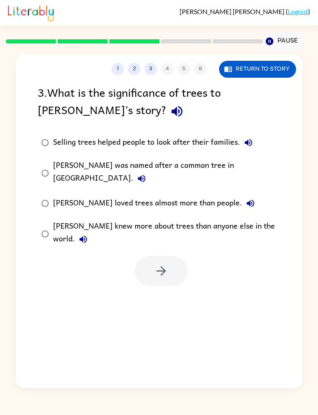
click at [194, 171] on div "[PERSON_NAME] was named after a common tree in [GEOGRAPHIC_DATA]." at bounding box center [172, 173] width 238 height 28
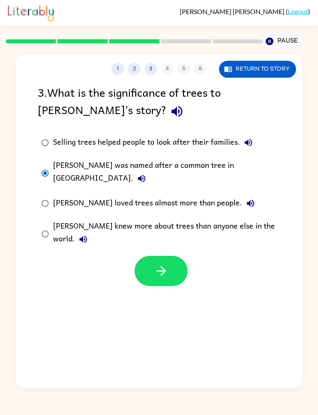
click at [170, 256] on button "button" at bounding box center [160, 271] width 53 height 30
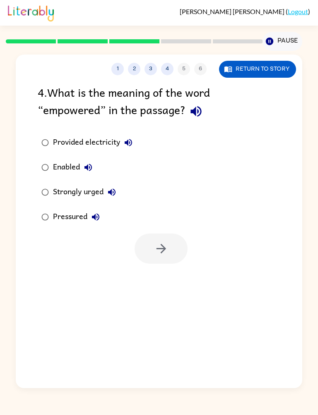
click at [198, 110] on icon "button" at bounding box center [196, 111] width 14 height 14
click at [118, 150] on div "Provided electricity" at bounding box center [95, 142] width 84 height 17
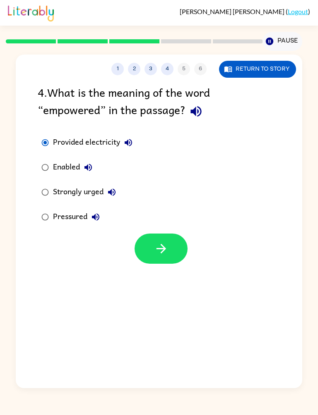
click at [128, 144] on icon "button" at bounding box center [127, 142] width 7 height 7
click at [232, 76] on button "Return to story" at bounding box center [257, 69] width 77 height 17
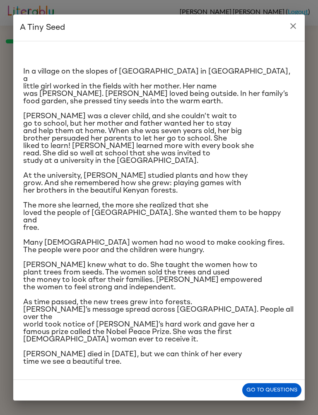
click at [289, 34] on h2 "A Tiny Seed" at bounding box center [158, 27] width 291 height 26
click at [295, 24] on icon "close" at bounding box center [293, 26] width 10 height 10
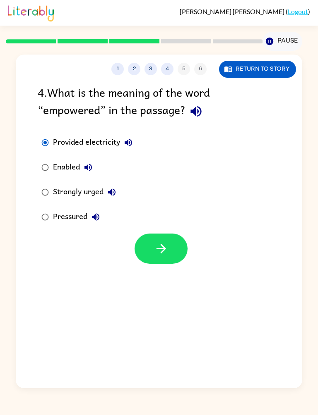
click at [93, 168] on icon "button" at bounding box center [88, 168] width 10 height 10
click at [115, 193] on icon "button" at bounding box center [111, 192] width 7 height 7
click at [98, 220] on icon "button" at bounding box center [95, 216] width 7 height 7
click at [81, 206] on label "Pressured" at bounding box center [87, 217] width 108 height 25
click at [72, 161] on div "Enabled" at bounding box center [74, 167] width 43 height 17
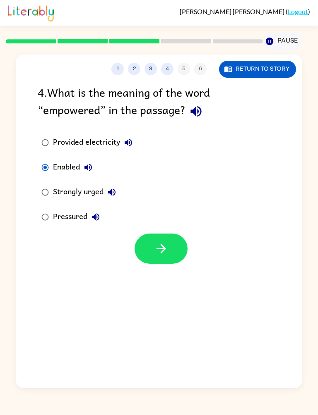
click at [92, 132] on label "Provided electricity" at bounding box center [87, 142] width 108 height 25
click at [169, 254] on button "button" at bounding box center [160, 249] width 53 height 30
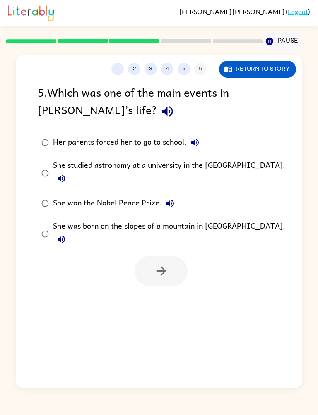
click at [126, 100] on div "5 . Which was one of the main events in [PERSON_NAME]’s life?" at bounding box center [159, 103] width 242 height 38
click at [160, 108] on icon "button" at bounding box center [167, 111] width 14 height 14
click at [209, 135] on label "Her parents forced her to go to school." at bounding box center [164, 142] width 262 height 25
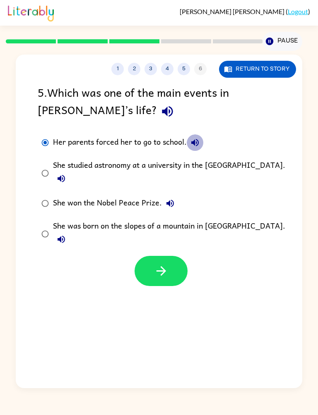
click at [209, 135] on label "Her parents forced her to go to school." at bounding box center [164, 142] width 262 height 25
click at [196, 137] on button "Her parents forced her to go to school." at bounding box center [195, 142] width 17 height 17
click at [66, 178] on icon "button" at bounding box center [61, 179] width 10 height 10
click at [175, 193] on label "She won the Nobel Peace Prize." at bounding box center [164, 203] width 262 height 25
click at [171, 201] on icon "button" at bounding box center [170, 203] width 10 height 10
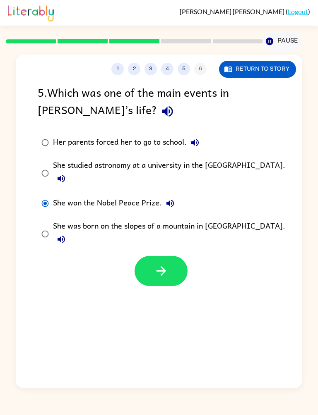
click at [65, 236] on icon "button" at bounding box center [60, 239] width 7 height 7
click at [141, 196] on div "She won the Nobel Peace Prize." at bounding box center [115, 203] width 125 height 17
click at [161, 165] on div "She studied astronomy at a university in the [GEOGRAPHIC_DATA]." at bounding box center [172, 173] width 238 height 28
click at [159, 267] on icon "button" at bounding box center [161, 271] width 14 height 14
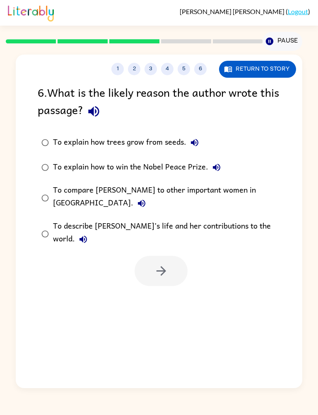
click at [104, 116] on button "button" at bounding box center [93, 111] width 21 height 21
click at [210, 132] on label "To explain how trees grow from seeds." at bounding box center [164, 142] width 262 height 25
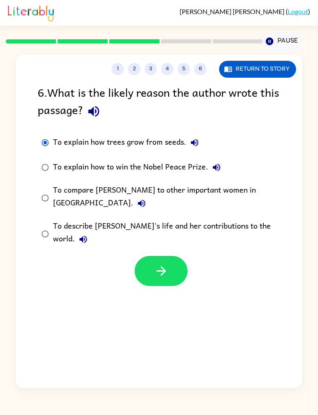
click at [210, 132] on label "To explain how trees grow from seeds." at bounding box center [164, 142] width 262 height 25
click at [196, 133] on label "To explain how trees grow from seeds." at bounding box center [164, 142] width 262 height 25
click at [196, 140] on icon "button" at bounding box center [194, 143] width 10 height 10
click at [198, 141] on icon "button" at bounding box center [194, 143] width 10 height 10
click at [216, 161] on button "To explain how to win the Nobel Peace Prize." at bounding box center [216, 167] width 17 height 17
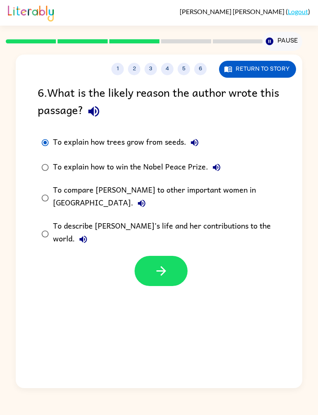
click at [146, 198] on icon "button" at bounding box center [141, 203] width 10 height 10
click at [88, 234] on icon "button" at bounding box center [83, 239] width 10 height 10
click at [183, 216] on label "To describe [PERSON_NAME]’s life and her contributions to the world." at bounding box center [164, 234] width 262 height 36
click at [173, 195] on div "To compare [PERSON_NAME] to other important women in [GEOGRAPHIC_DATA]." at bounding box center [172, 198] width 238 height 28
click at [154, 264] on icon "button" at bounding box center [161, 271] width 14 height 14
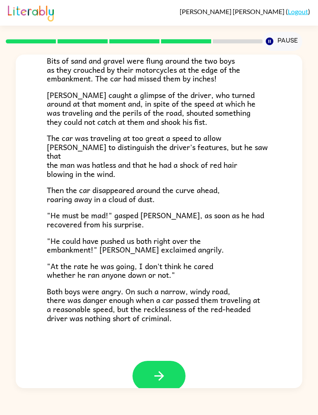
scroll to position [125, 0]
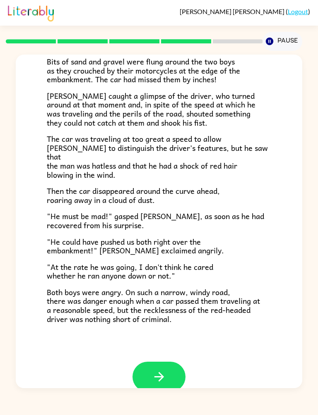
click at [158, 370] on icon "button" at bounding box center [159, 377] width 14 height 14
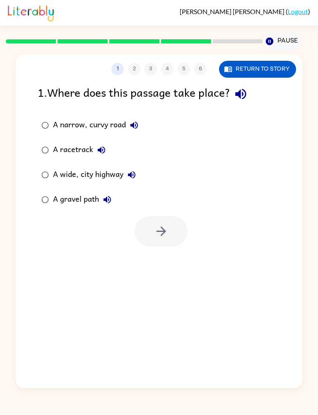
scroll to position [0, 0]
click at [253, 89] on div "1 . Where does this passage take place?" at bounding box center [159, 94] width 242 height 21
click at [242, 93] on icon "button" at bounding box center [240, 94] width 11 height 11
click at [134, 128] on icon "button" at bounding box center [133, 125] width 7 height 7
click at [134, 133] on button "A narrow, curvy road" at bounding box center [134, 125] width 17 height 17
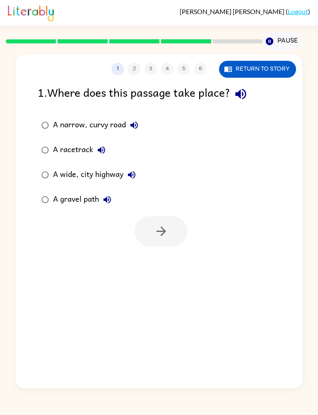
click at [135, 127] on icon "button" at bounding box center [134, 125] width 10 height 10
click at [101, 163] on label "A racetrack" at bounding box center [89, 150] width 113 height 25
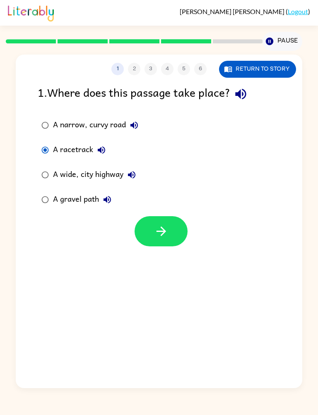
click at [108, 148] on button "A racetrack" at bounding box center [101, 150] width 17 height 17
click at [99, 147] on icon "button" at bounding box center [101, 150] width 10 height 10
click at [98, 146] on icon "button" at bounding box center [101, 150] width 10 height 10
click at [132, 177] on icon "button" at bounding box center [132, 175] width 10 height 10
click at [112, 198] on icon "button" at bounding box center [107, 200] width 10 height 10
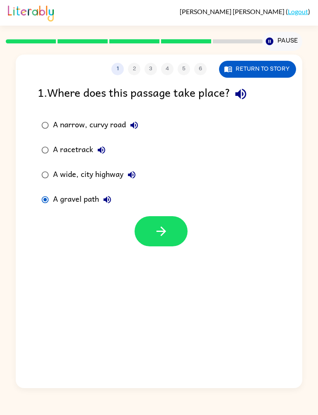
click at [159, 237] on icon "button" at bounding box center [161, 231] width 14 height 14
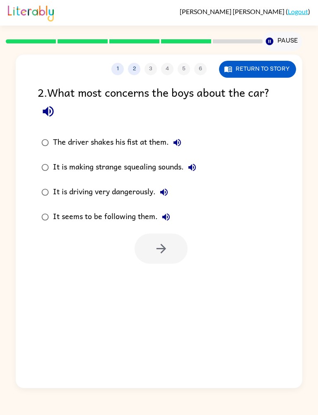
click at [52, 103] on button "button" at bounding box center [48, 111] width 21 height 21
click at [182, 145] on icon "button" at bounding box center [177, 143] width 10 height 10
click at [187, 166] on button "It is making strange squealing sounds." at bounding box center [192, 167] width 17 height 17
click at [166, 191] on icon "button" at bounding box center [164, 192] width 10 height 10
click at [166, 210] on button "It seems to be following them." at bounding box center [166, 217] width 17 height 17
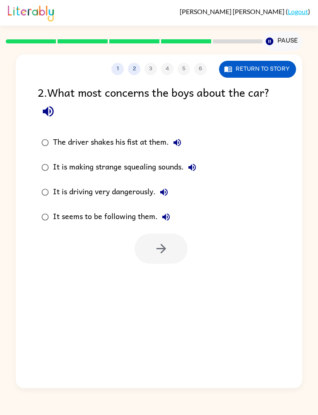
click at [146, 161] on div "It is making strange squealing sounds." at bounding box center [126, 167] width 147 height 17
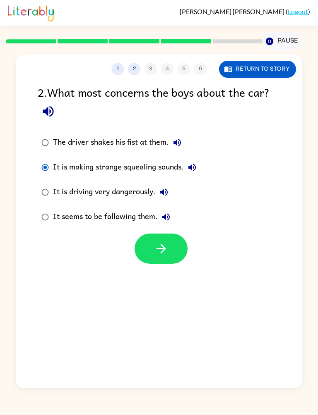
click at [157, 248] on icon "button" at bounding box center [161, 249] width 14 height 14
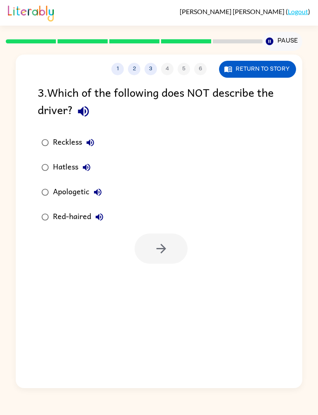
click at [60, 172] on div "Hatless" at bounding box center [74, 167] width 42 height 17
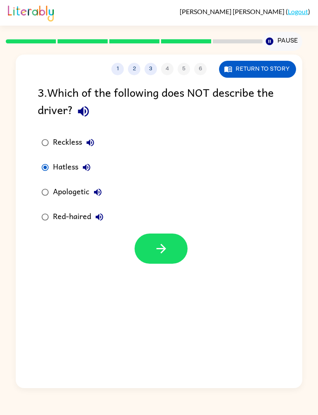
click at [77, 190] on div "Apologetic" at bounding box center [79, 192] width 53 height 17
click at [158, 255] on icon "button" at bounding box center [161, 249] width 14 height 14
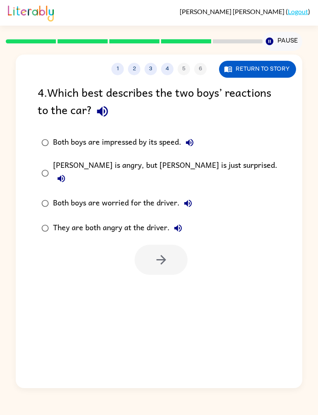
click at [134, 174] on div "[PERSON_NAME] is angry, but [PERSON_NAME] is just surprised." at bounding box center [172, 173] width 238 height 28
click at [161, 253] on icon "button" at bounding box center [161, 260] width 14 height 14
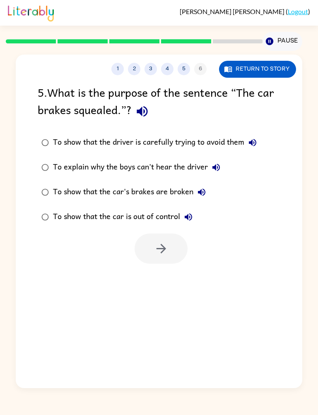
click at [136, 110] on icon "button" at bounding box center [142, 111] width 14 height 14
click at [212, 146] on div "To show that the driver is carefully trying to avoid them" at bounding box center [157, 142] width 208 height 17
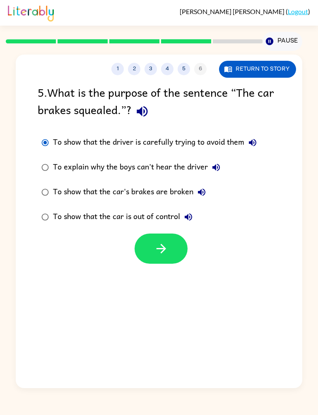
click at [159, 239] on button "button" at bounding box center [160, 249] width 53 height 30
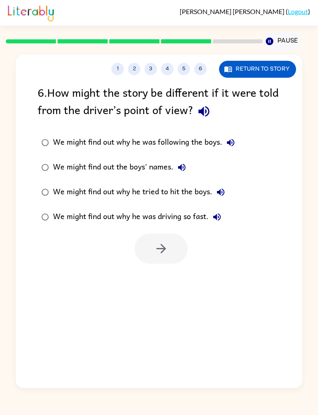
click at [209, 111] on icon "button" at bounding box center [203, 111] width 11 height 11
click at [232, 142] on icon "button" at bounding box center [230, 143] width 10 height 10
click at [176, 166] on button "We might find out the boys' names." at bounding box center [181, 167] width 17 height 17
click at [225, 188] on icon "button" at bounding box center [220, 192] width 10 height 10
click at [218, 221] on icon "button" at bounding box center [216, 216] width 7 height 7
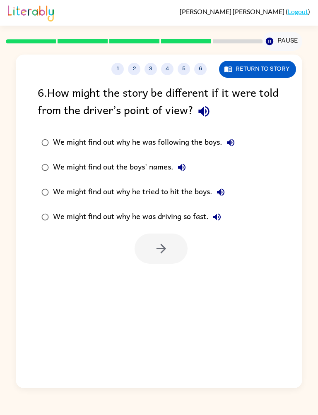
click at [141, 170] on div "We might find out the boys' names." at bounding box center [121, 167] width 137 height 17
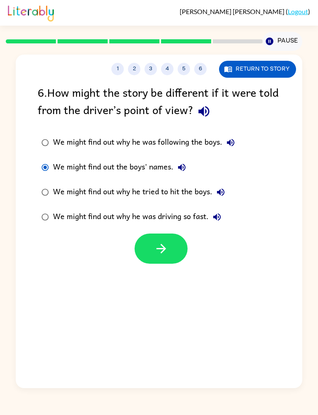
click at [162, 253] on icon "button" at bounding box center [161, 249] width 10 height 10
